Goal: Complete application form: Complete application form

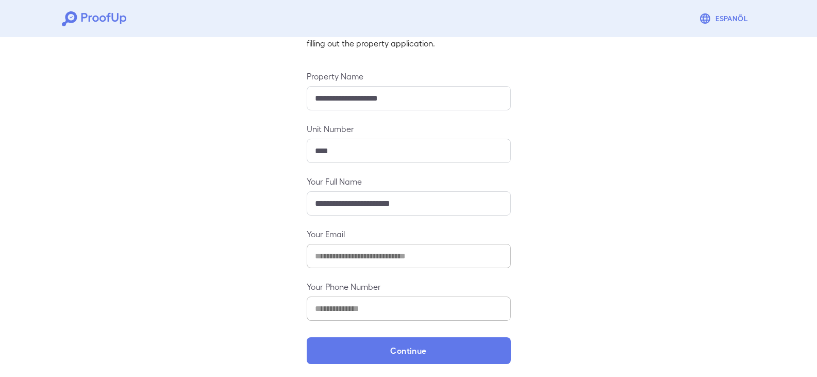
scroll to position [90, 0]
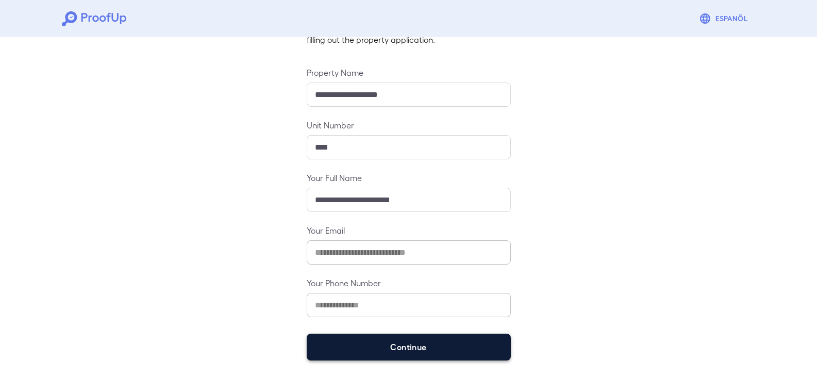
click at [394, 346] on button "Continue" at bounding box center [409, 347] width 204 height 27
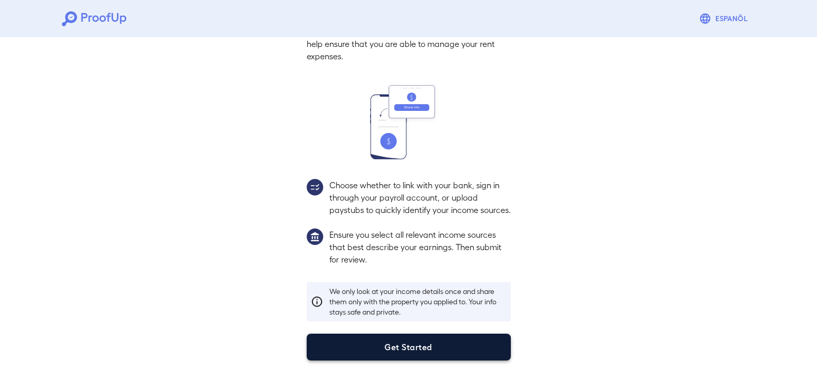
click at [414, 341] on button "Get Started" at bounding box center [409, 347] width 204 height 27
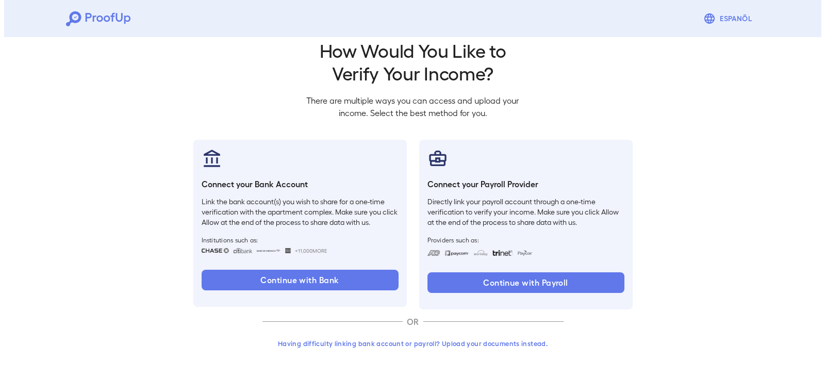
scroll to position [17, 0]
click at [476, 341] on button "Having difficulty linking bank account or payroll? Upload your documents instea…" at bounding box center [408, 343] width 301 height 19
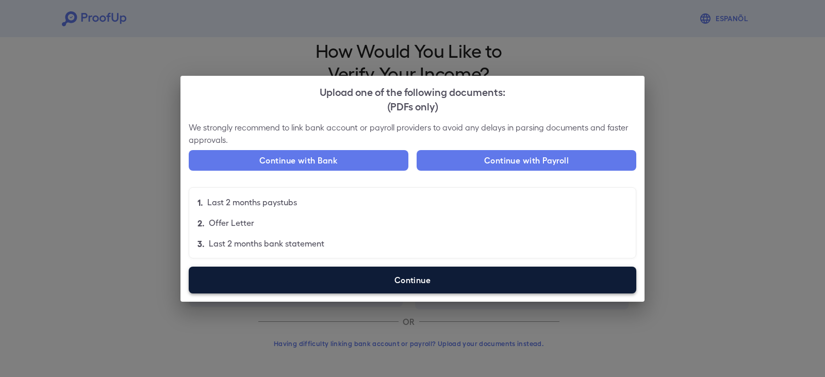
click at [369, 282] on label "Continue" at bounding box center [412, 280] width 447 height 27
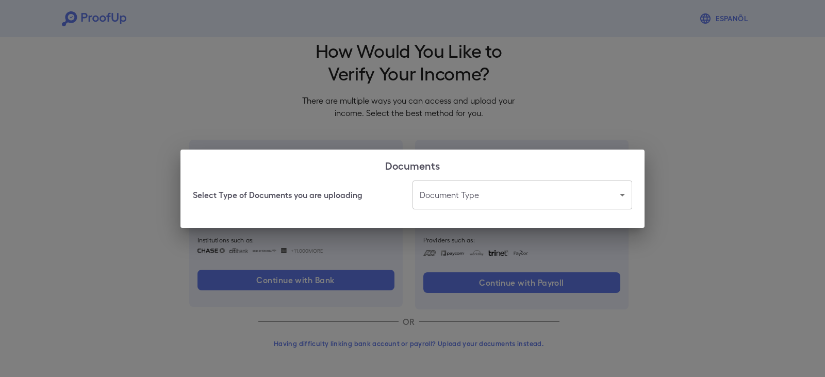
click at [447, 200] on body "Espanõl Go back How Would You Like to Verify Your Income? There are multiple wa…" at bounding box center [412, 180] width 825 height 394
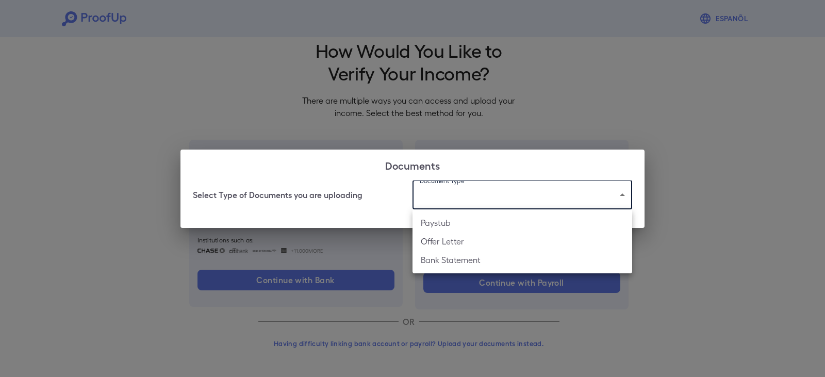
click at [454, 223] on li "Paystub" at bounding box center [522, 222] width 220 height 19
type input "*******"
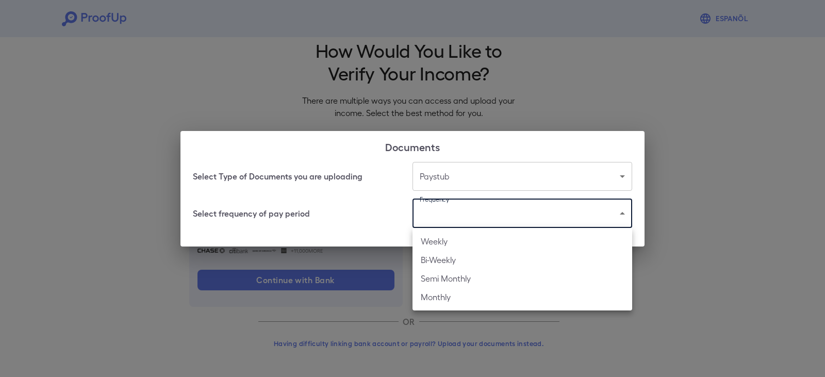
click at [434, 215] on body "Espanõl Go back How Would You Like to Verify Your Income? There are multiple wa…" at bounding box center [412, 180] width 825 height 394
click at [425, 257] on li "Bi-Weekly" at bounding box center [522, 260] width 220 height 19
type input "*********"
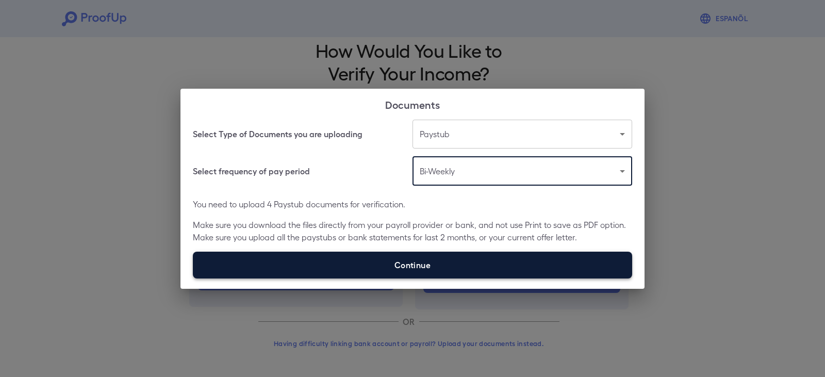
click at [421, 260] on label "Continue" at bounding box center [412, 265] width 439 height 27
click at [193, 278] on input "Continue" at bounding box center [193, 278] width 1 height 1
type input "**********"
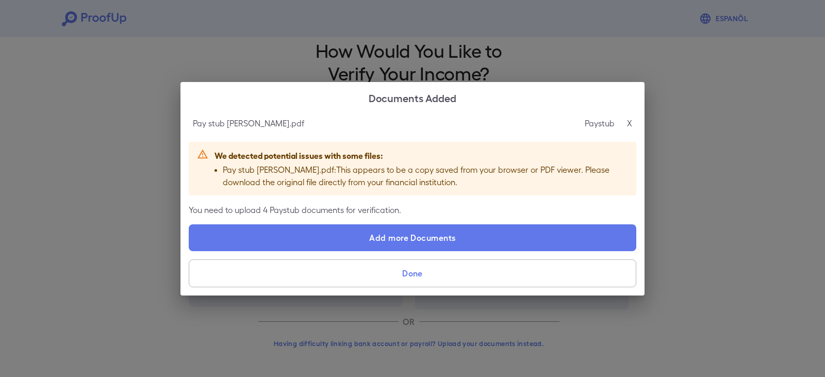
click at [625, 122] on div "Paystub X" at bounding box center [608, 123] width 47 height 12
click at [630, 125] on div "Paystub X" at bounding box center [608, 123] width 47 height 12
click at [631, 123] on p "X" at bounding box center [629, 123] width 5 height 12
